Goal: Information Seeking & Learning: Learn about a topic

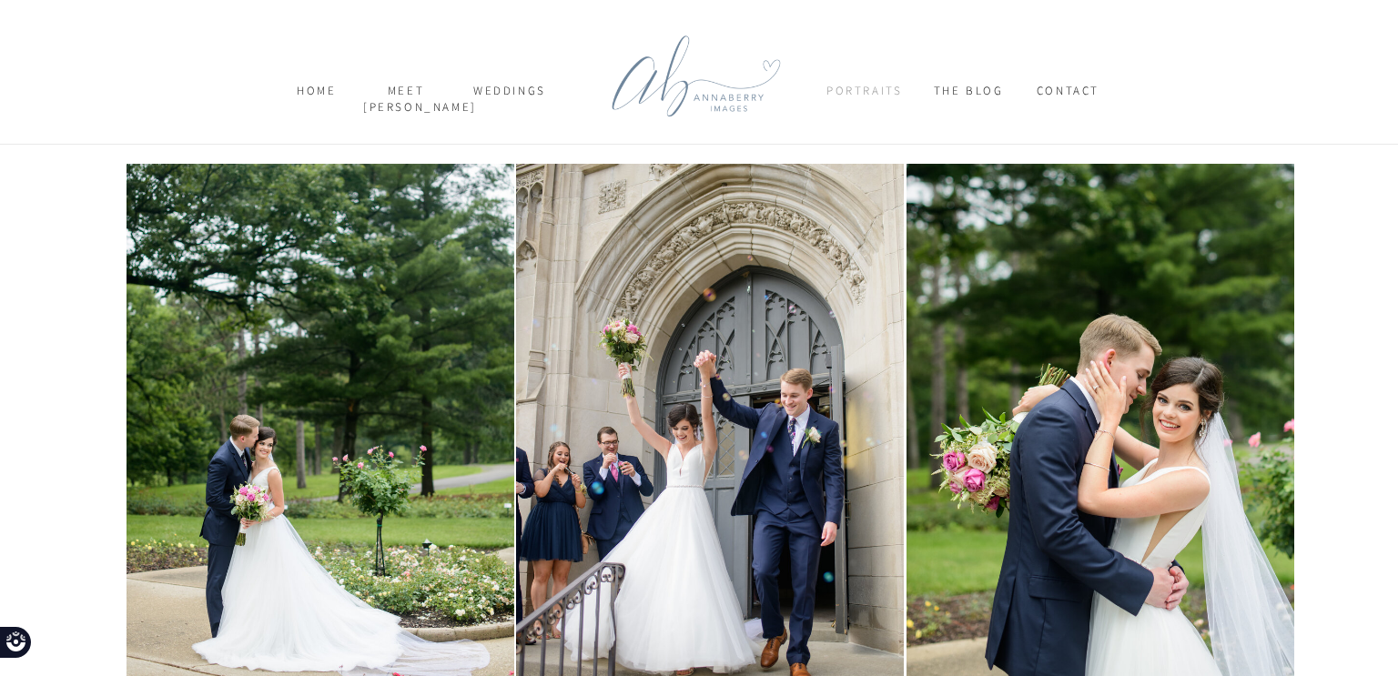
click at [886, 85] on nav "Portraits" at bounding box center [863, 99] width 75 height 32
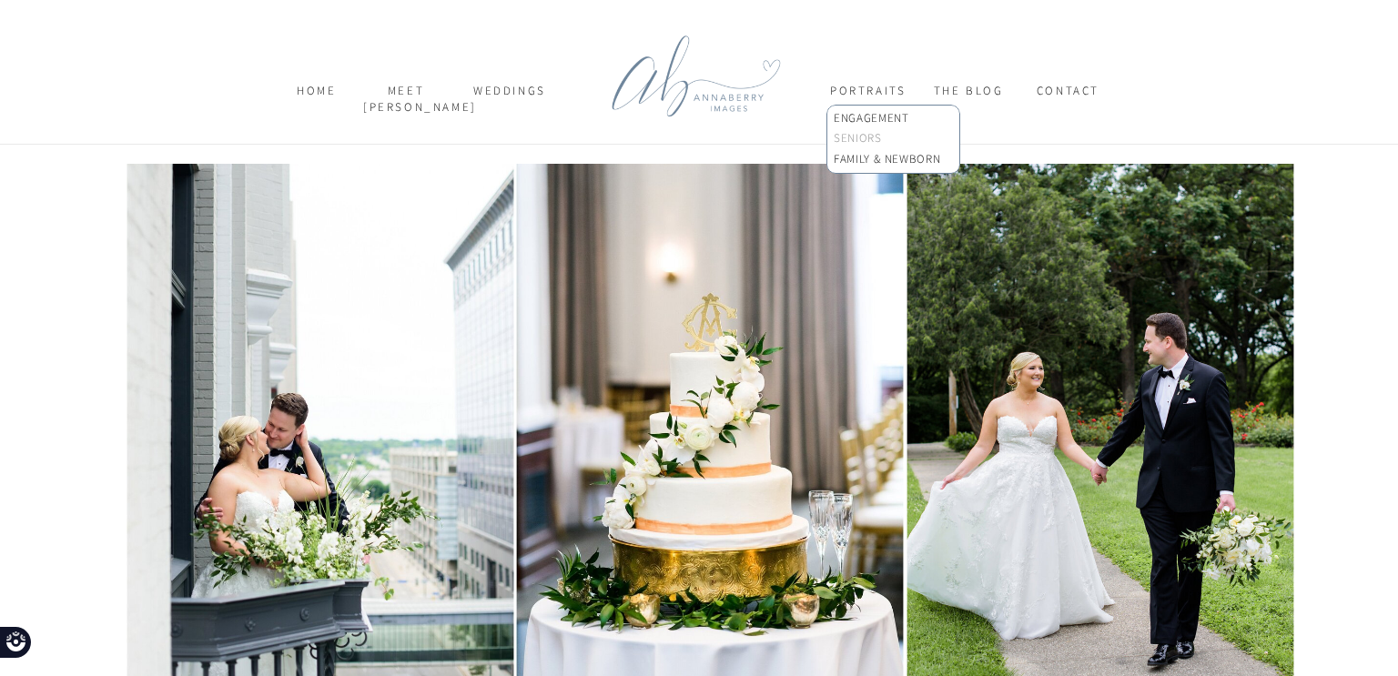
click at [869, 142] on p "SENIORS" at bounding box center [892, 139] width 116 height 19
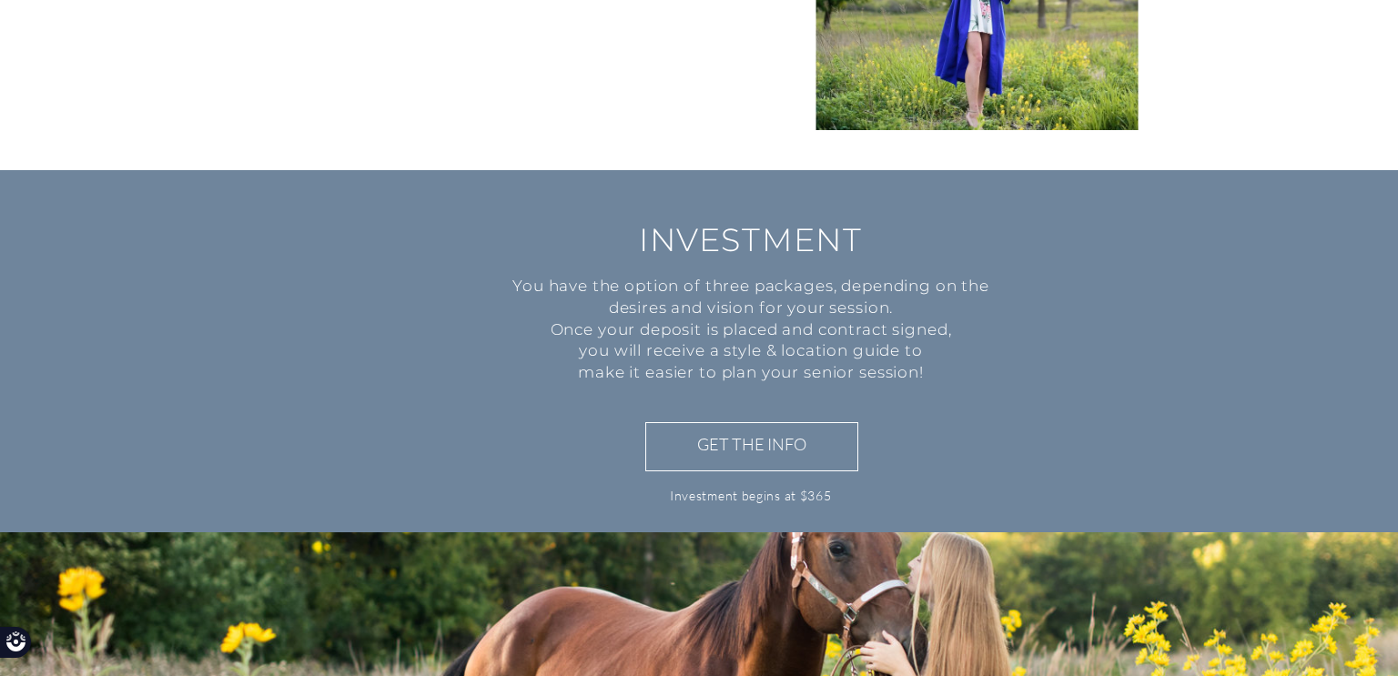
scroll to position [1311, 0]
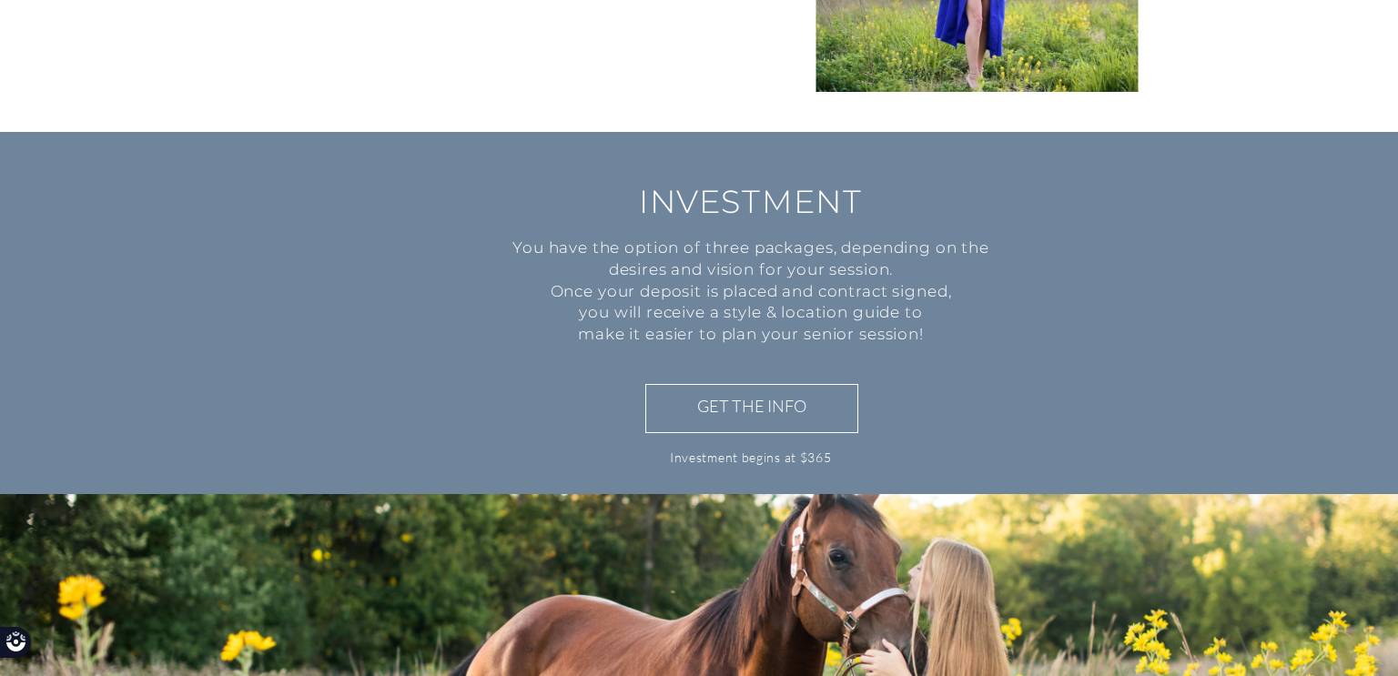
click at [792, 418] on h3 "GET THE INFO" at bounding box center [751, 408] width 187 height 26
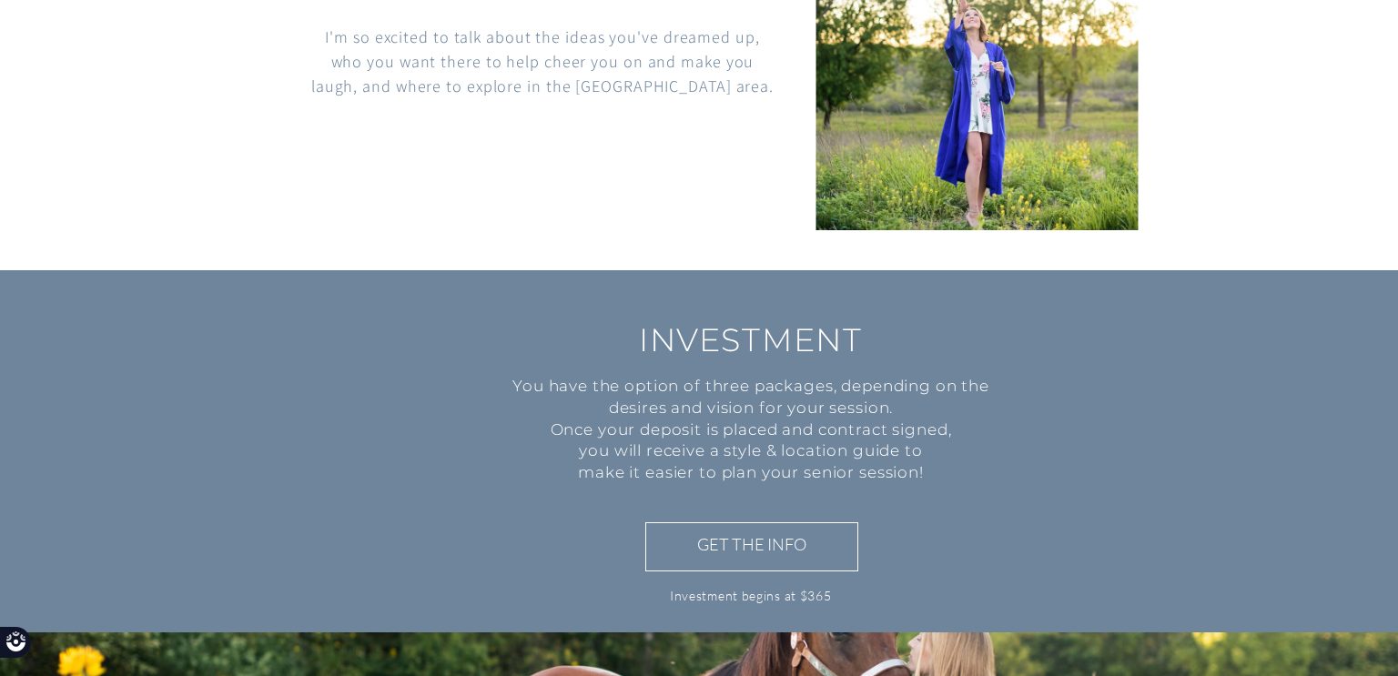
scroll to position [1176, 0]
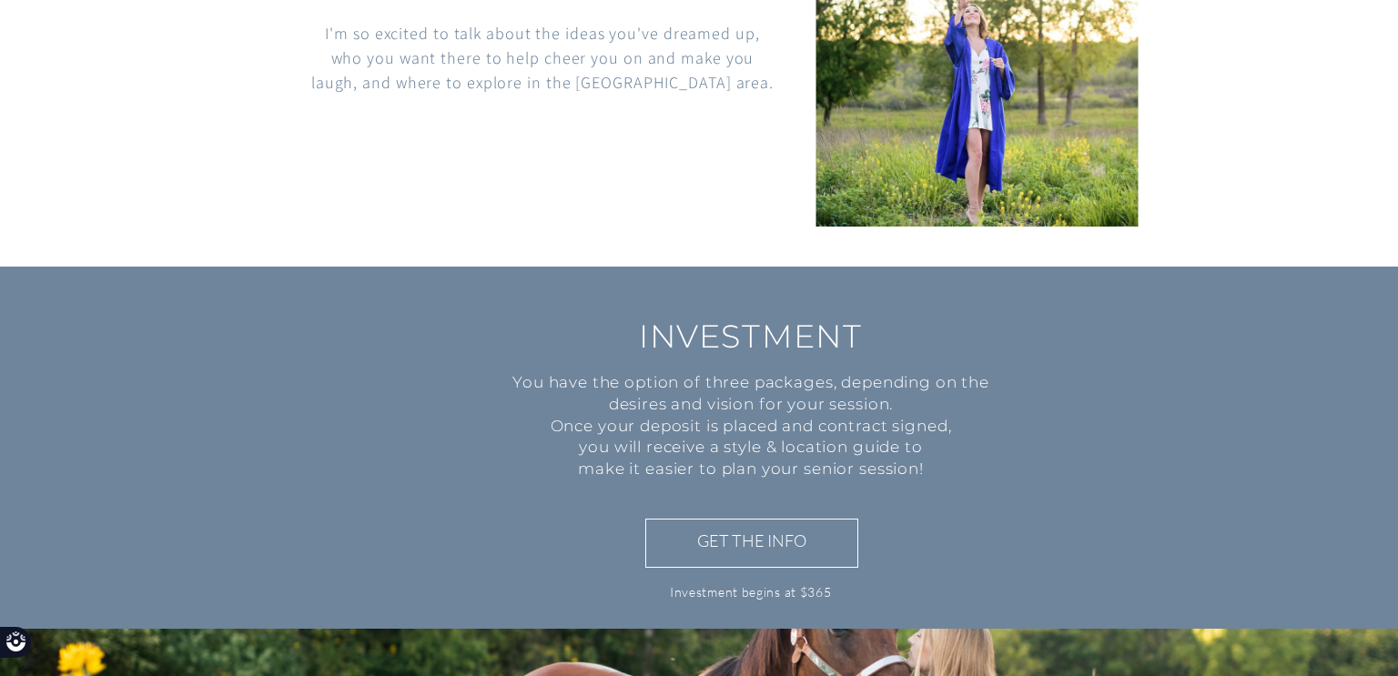
click at [719, 552] on h3 "GET THE INFO" at bounding box center [751, 543] width 187 height 26
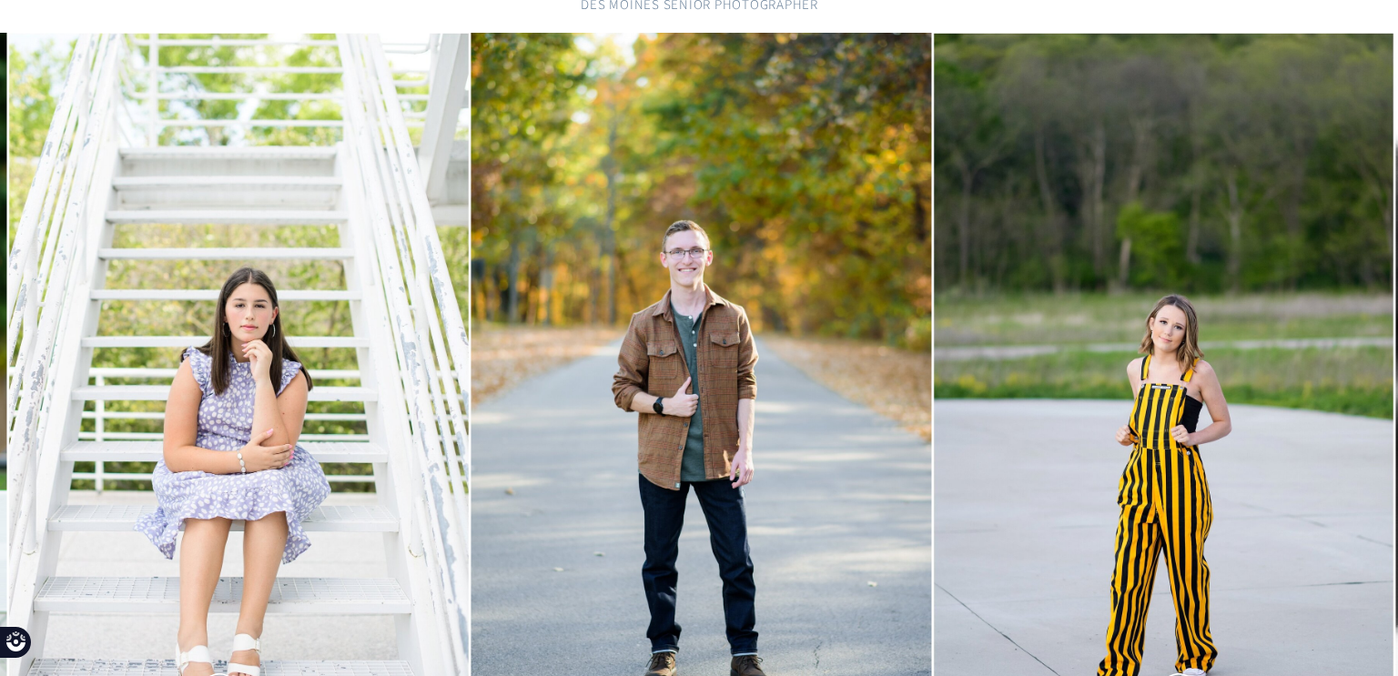
scroll to position [193, 0]
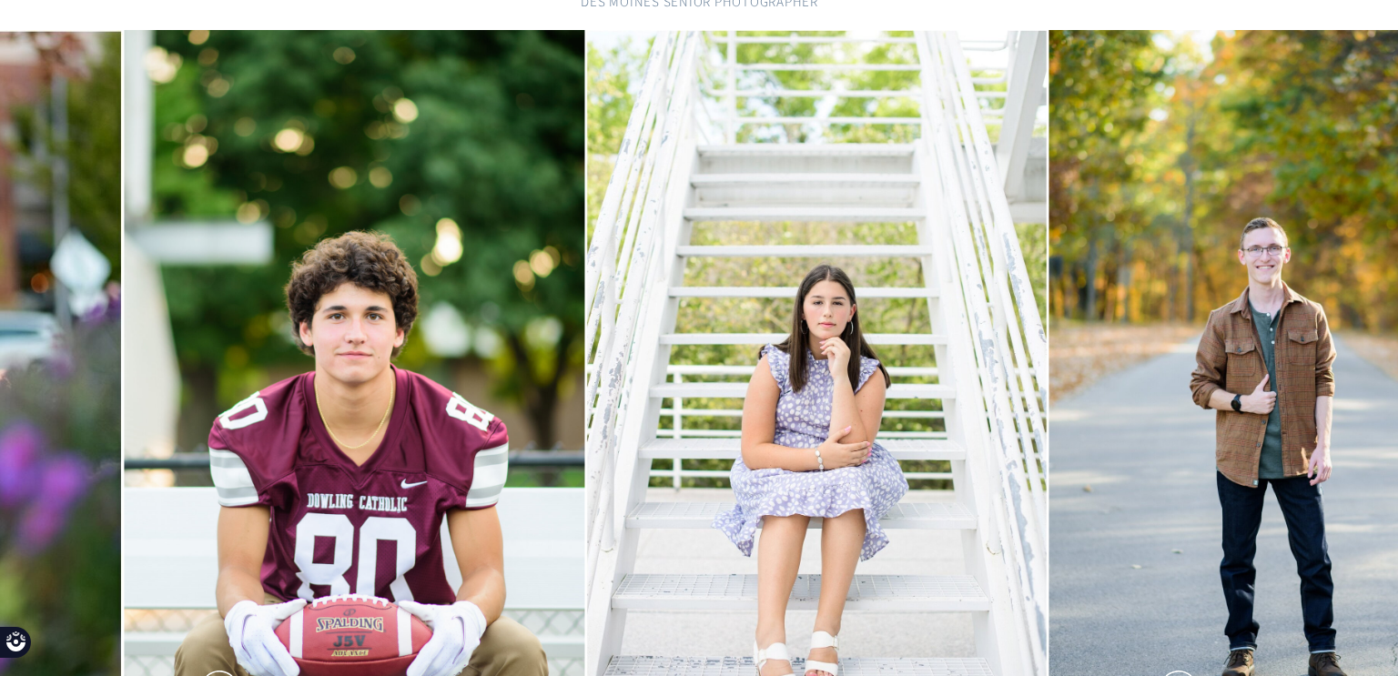
click at [605, 454] on img at bounding box center [816, 375] width 461 height 690
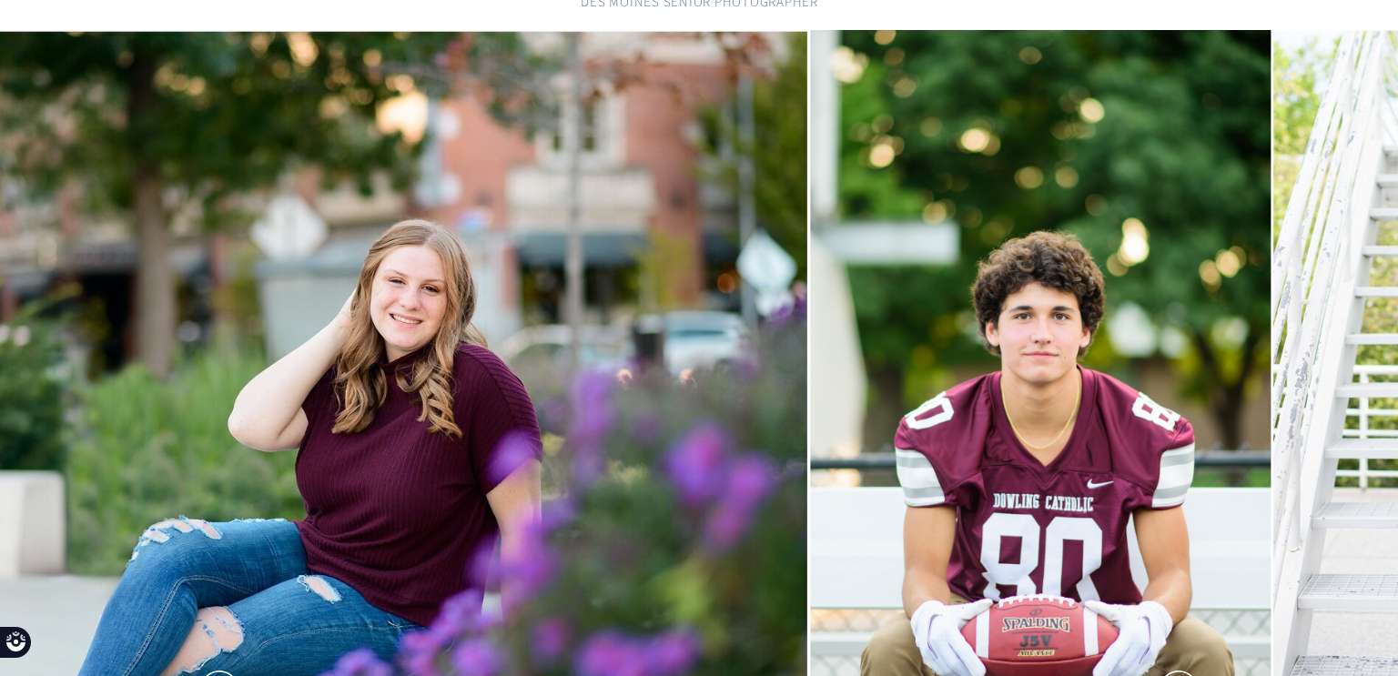
click at [879, 425] on img at bounding box center [1040, 375] width 461 height 690
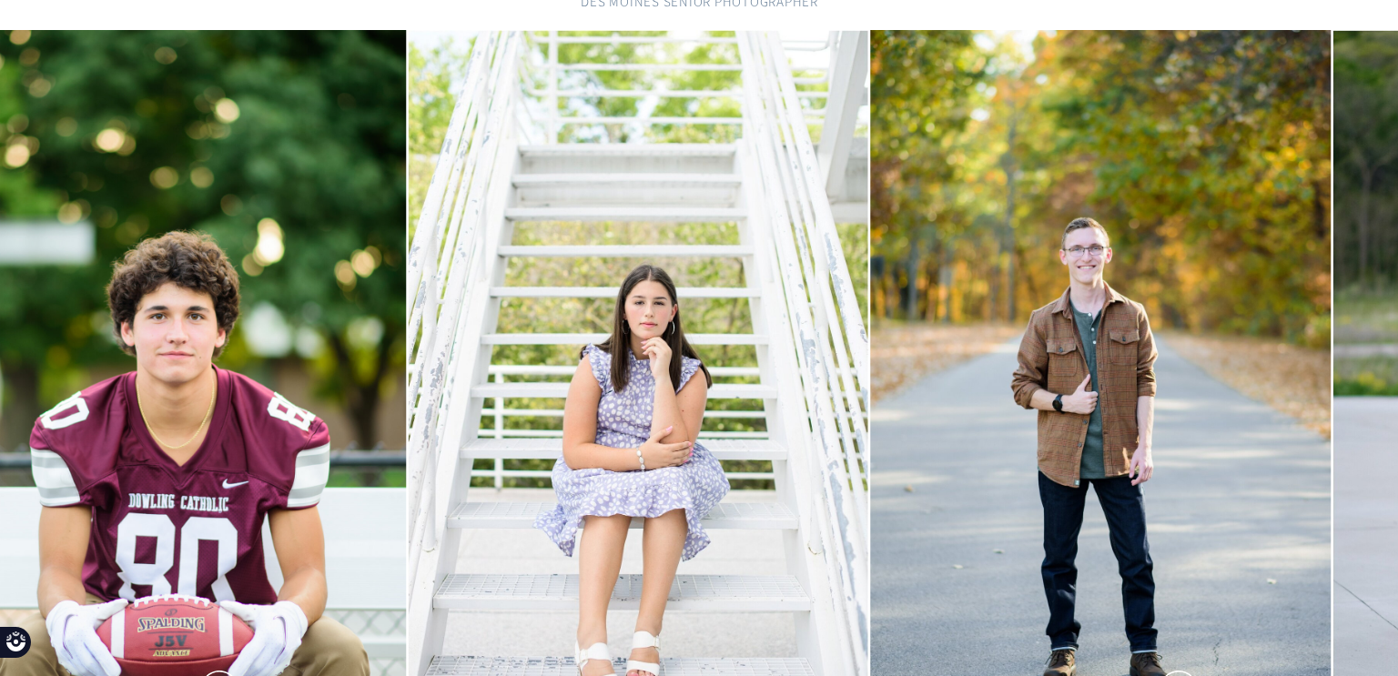
click at [615, 399] on img at bounding box center [638, 375] width 461 height 690
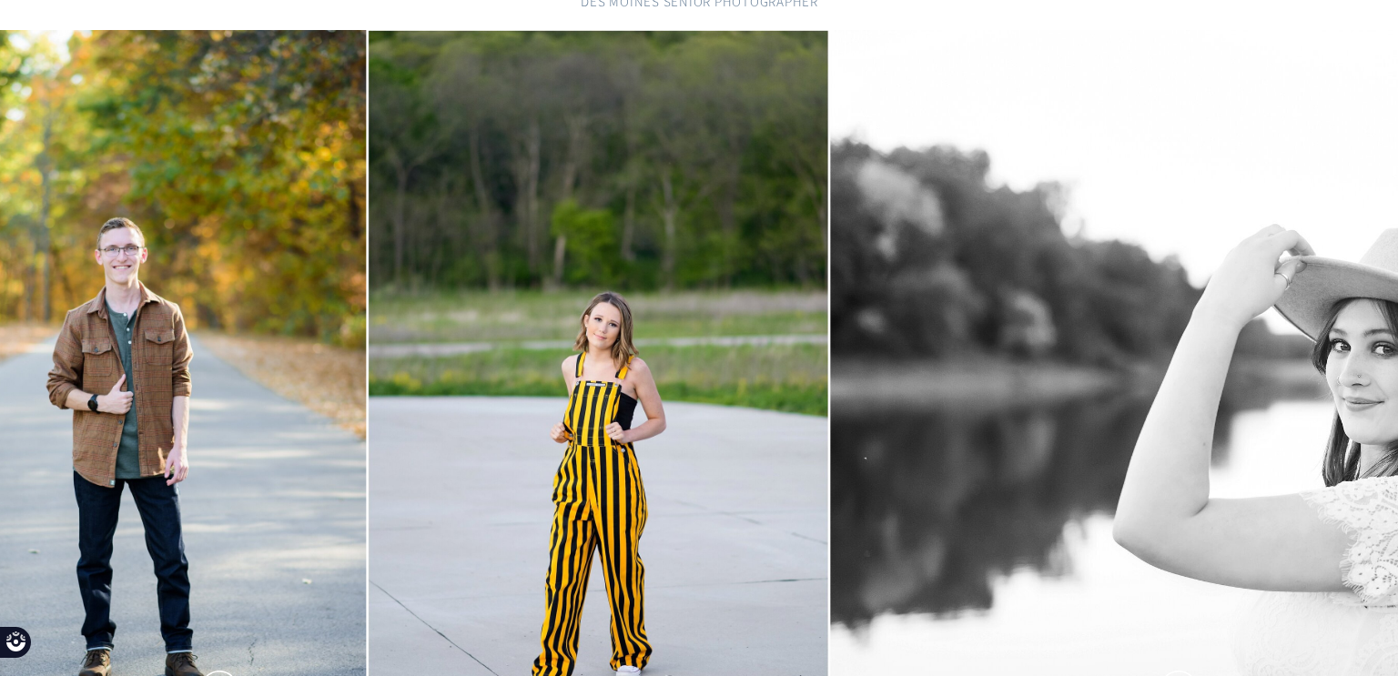
click at [159, 465] on img at bounding box center [135, 375] width 461 height 690
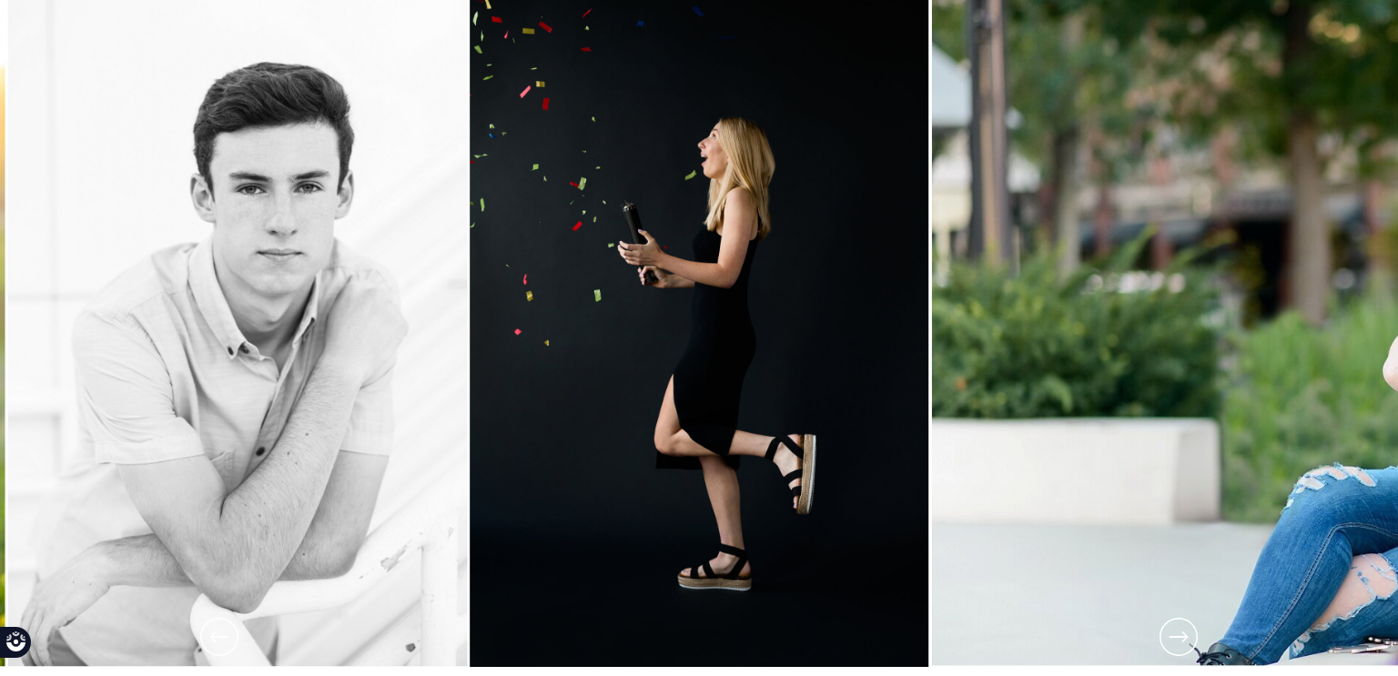
scroll to position [245, 0]
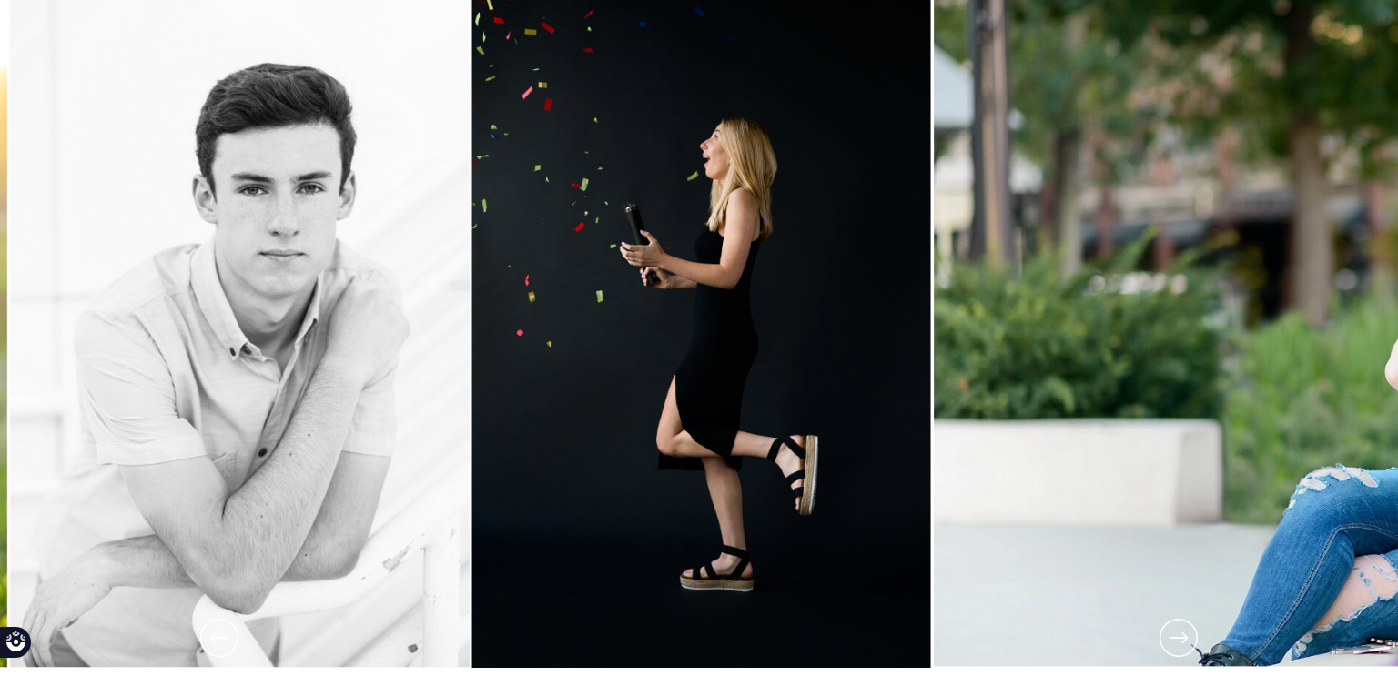
click at [1187, 642] on icon at bounding box center [1179, 638] width 46 height 46
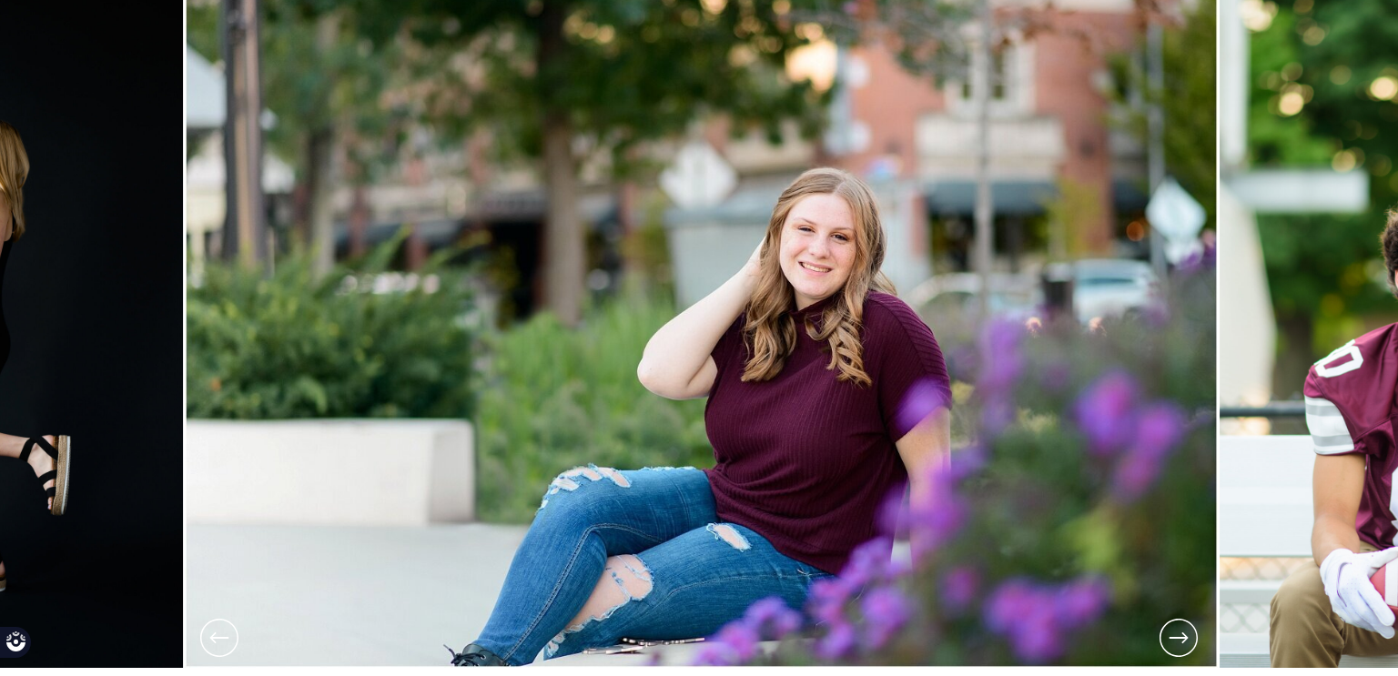
click at [1187, 642] on icon at bounding box center [1179, 638] width 46 height 46
